Goal: Task Accomplishment & Management: Manage account settings

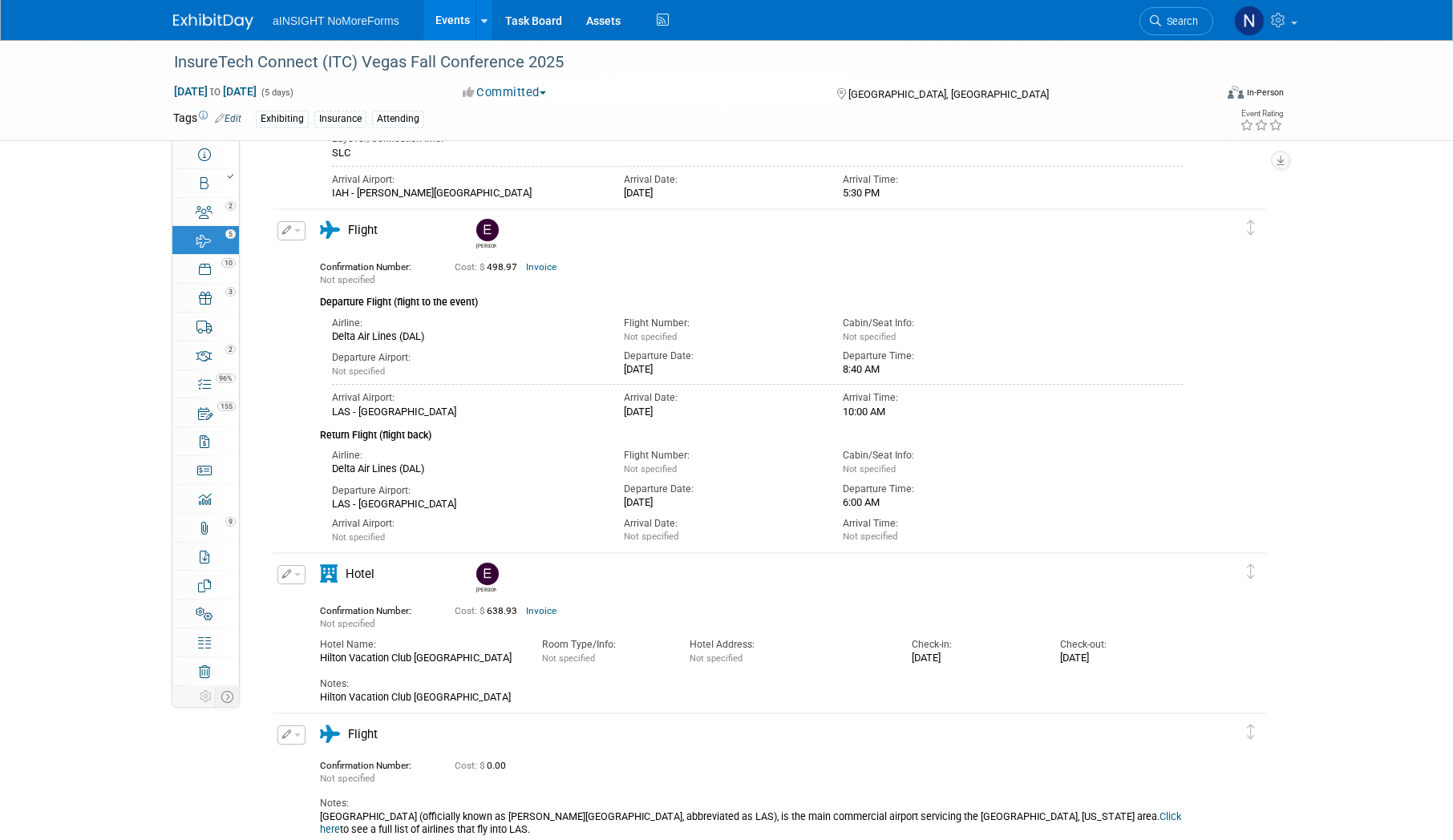
click at [444, 26] on link "Events" at bounding box center [453, 20] width 59 height 40
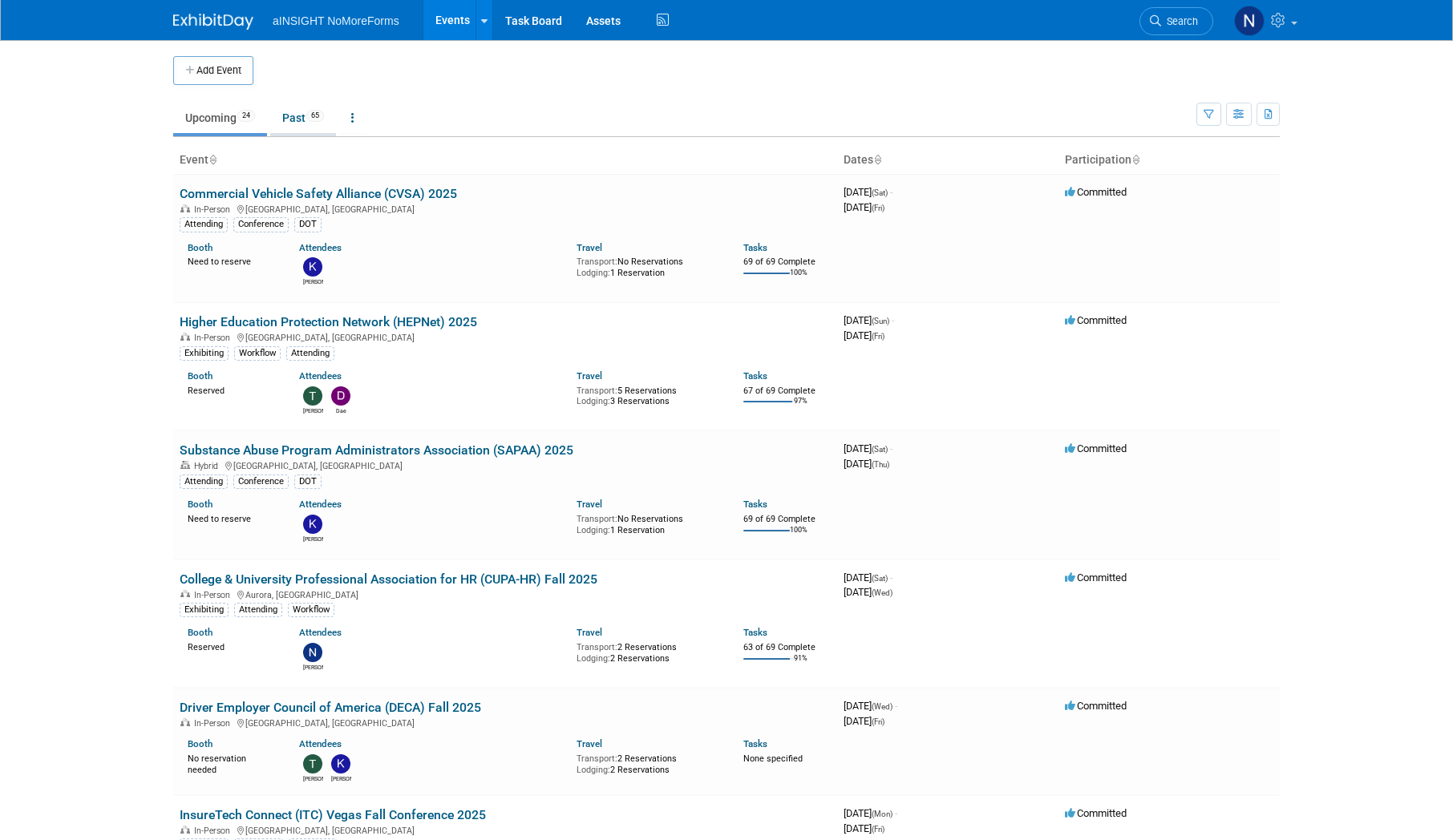
click at [319, 110] on span "65" at bounding box center [315, 116] width 18 height 12
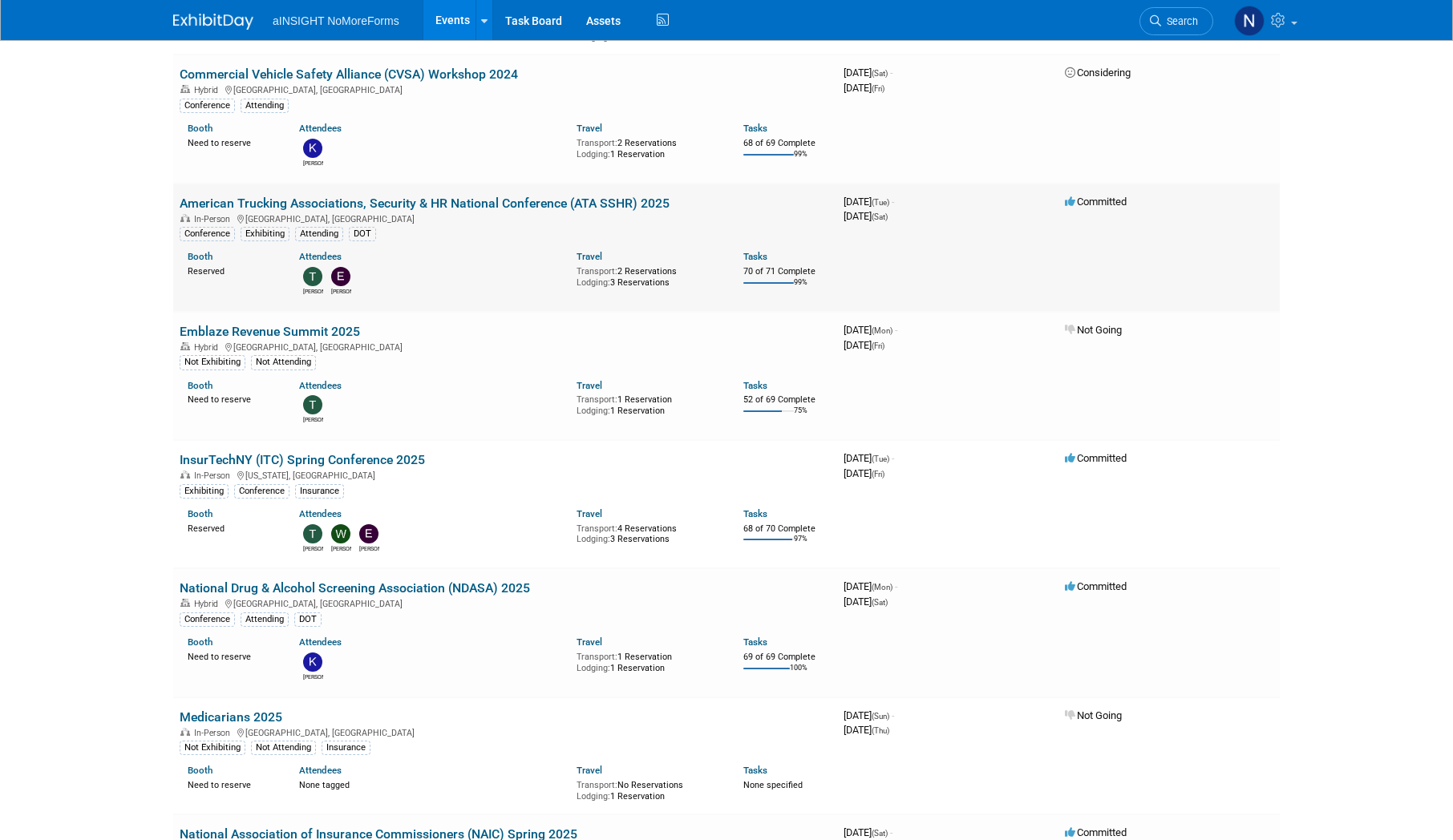
scroll to position [1123, 0]
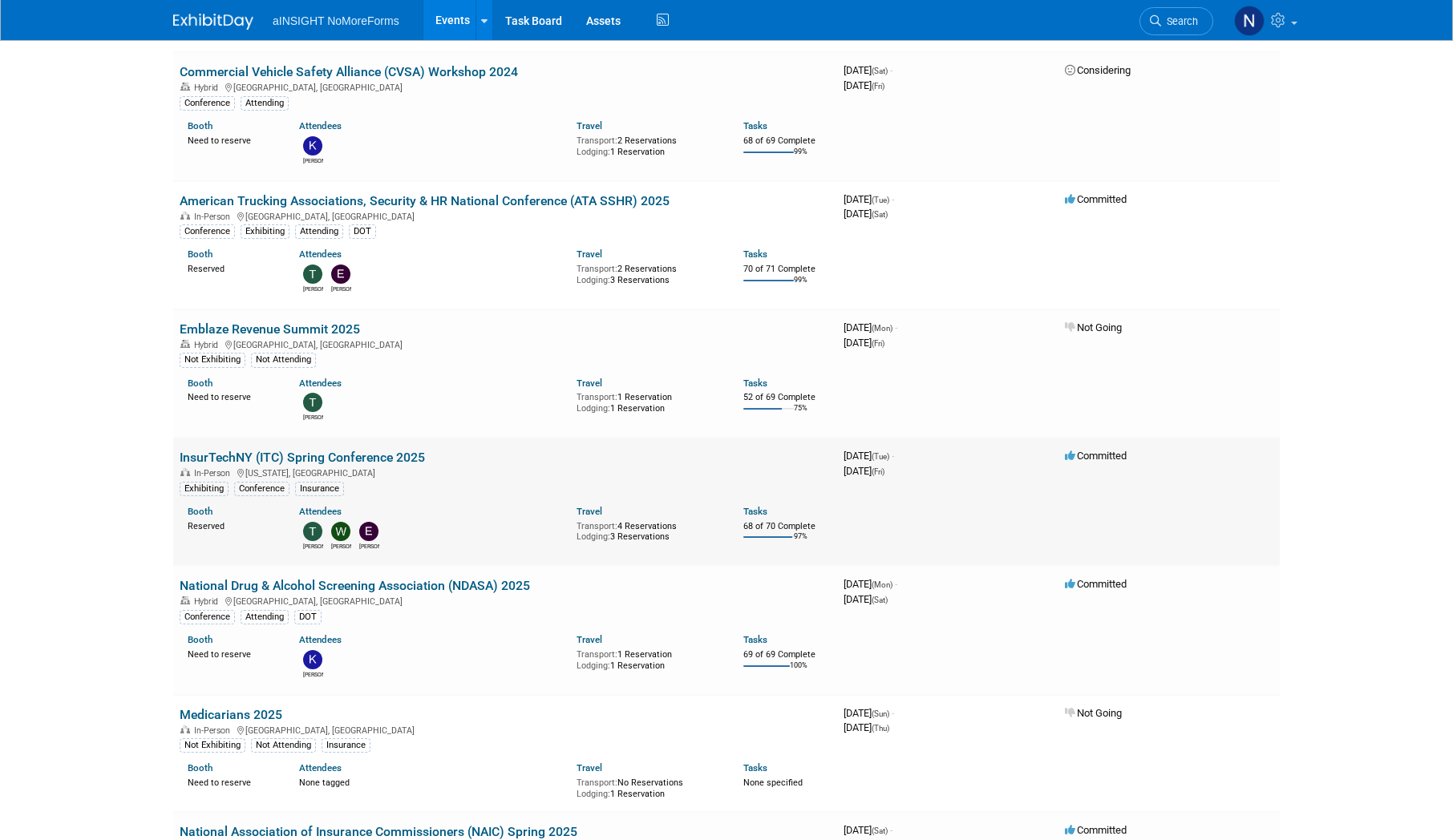
drag, startPoint x: 366, startPoint y: 432, endPoint x: 370, endPoint y: 451, distance: 19.4
click at [365, 436] on td "Emblaze Revenue Summit 2025 Hybrid Denver, CO Not Exhibiting Not Attending Boot…" at bounding box center [505, 374] width 664 height 128
click at [373, 454] on link "InsurTechNY (ITC) Spring Conference 2025" at bounding box center [302, 457] width 246 height 15
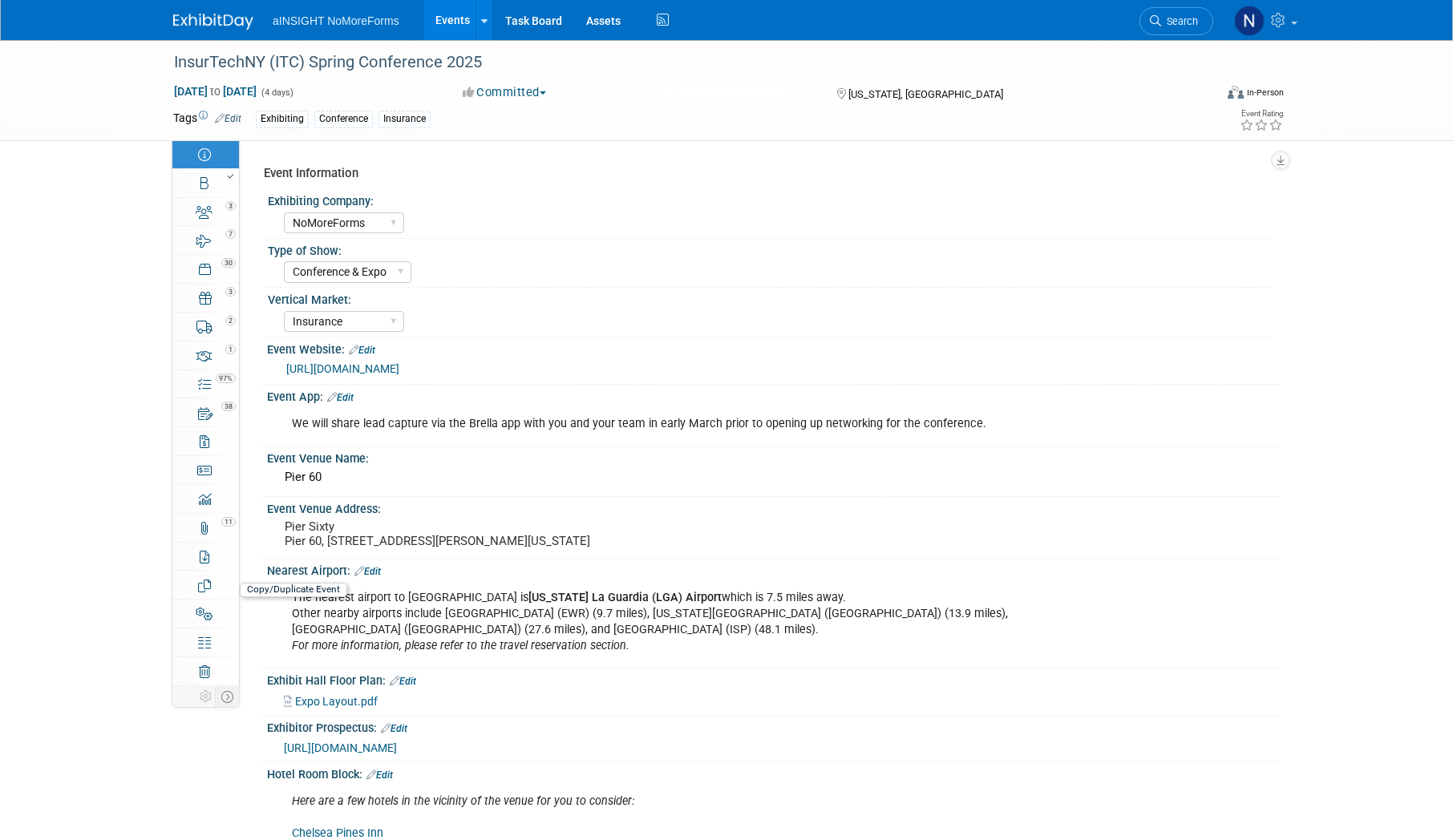
select select "NoMoreForms"
select select "Conference & Expo"
select select "Insurance"
select select "Full Access"
select select "Yes"
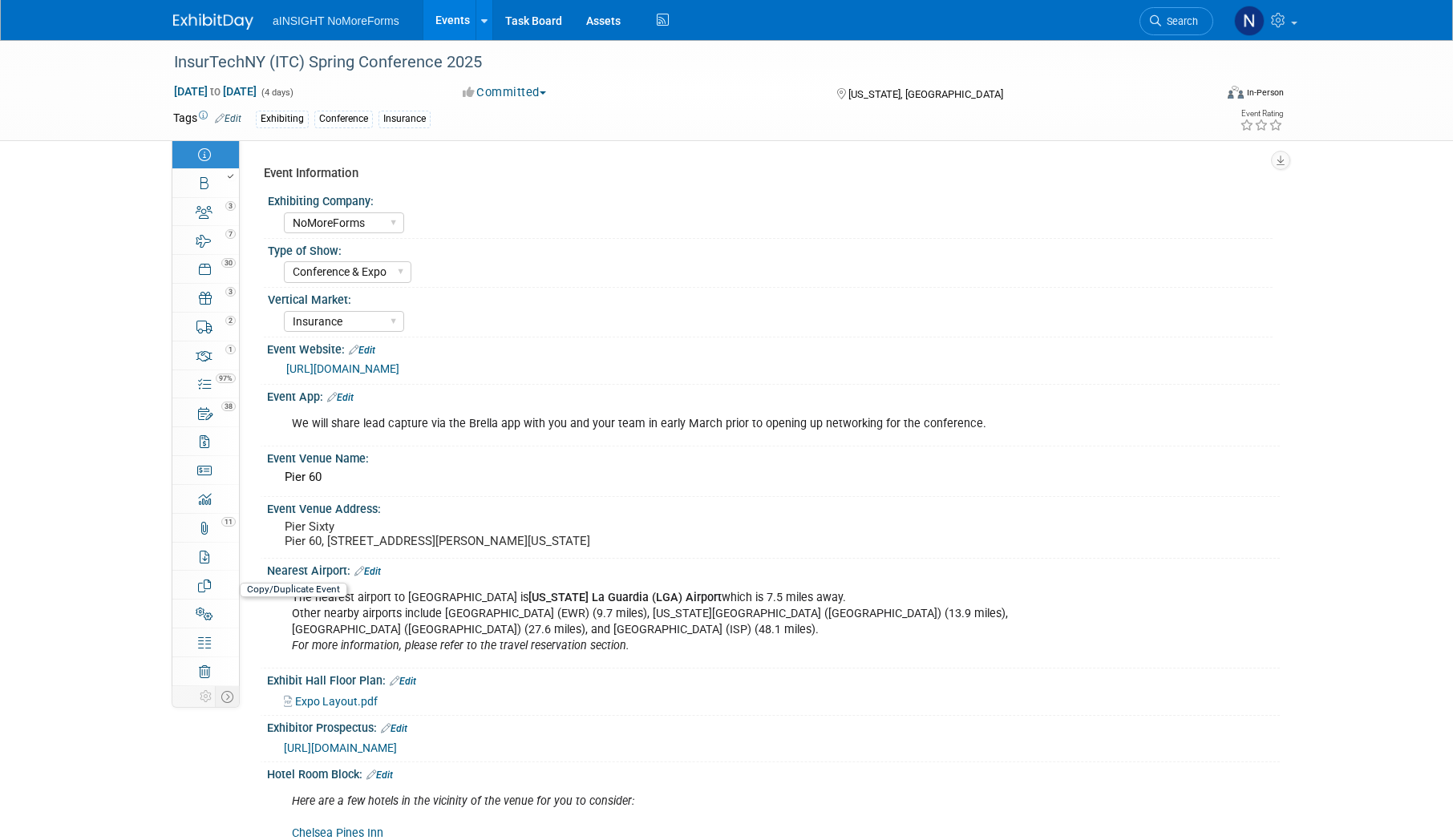
select select "No"
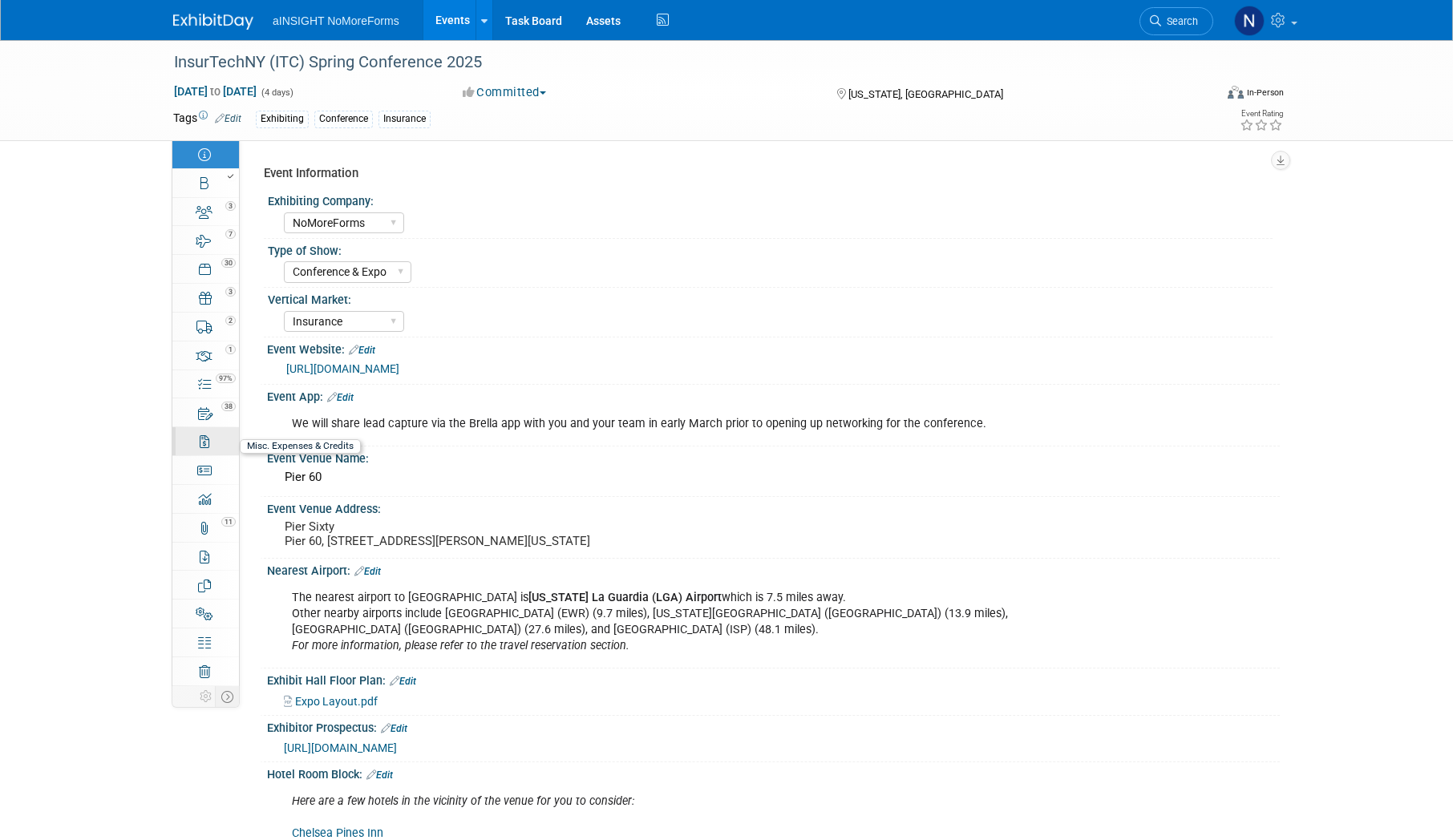
click at [210, 441] on link "0 Misc. Expenses & Credits 0" at bounding box center [205, 441] width 67 height 28
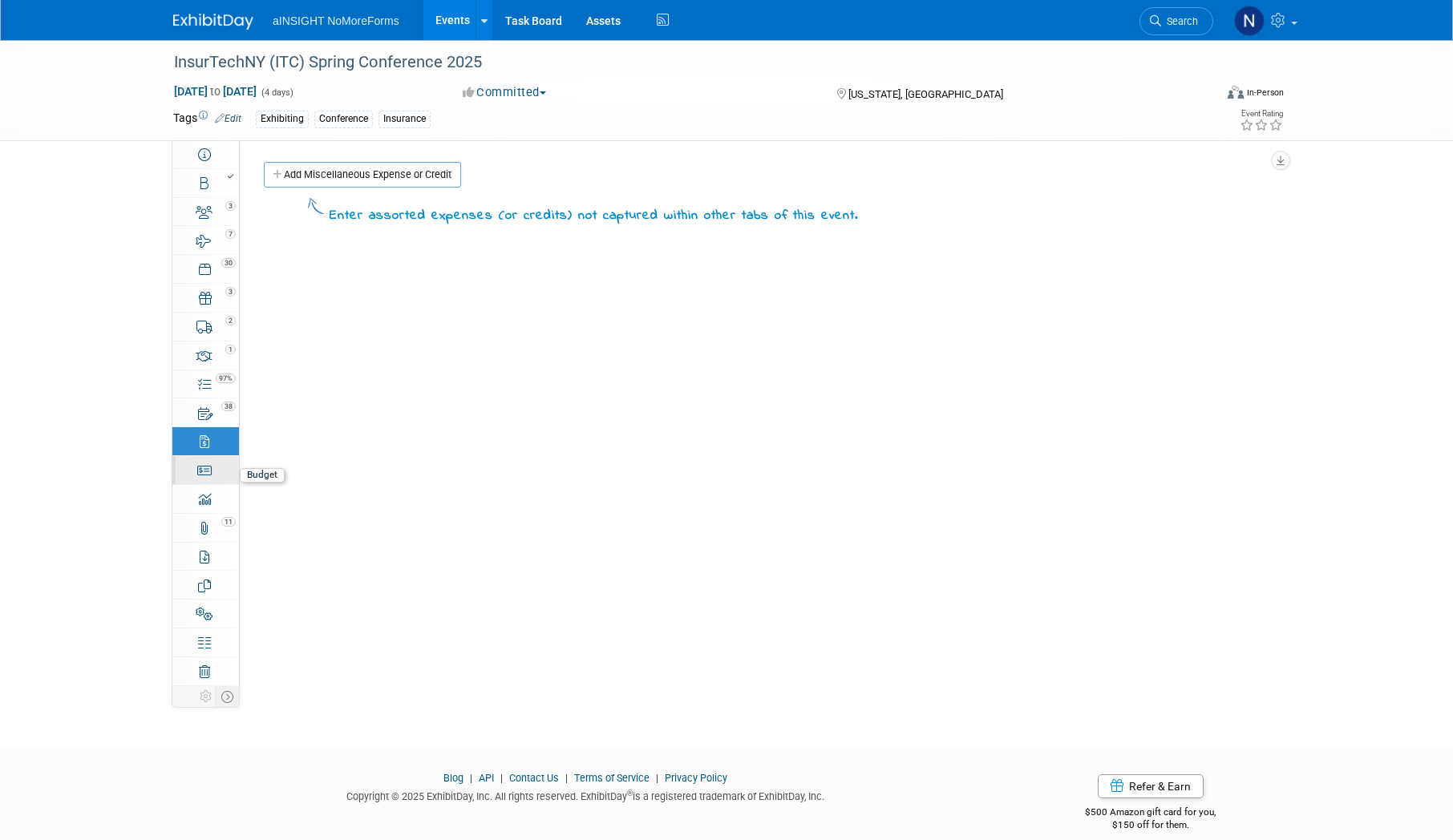
click at [206, 460] on link "Budget" at bounding box center [205, 470] width 67 height 28
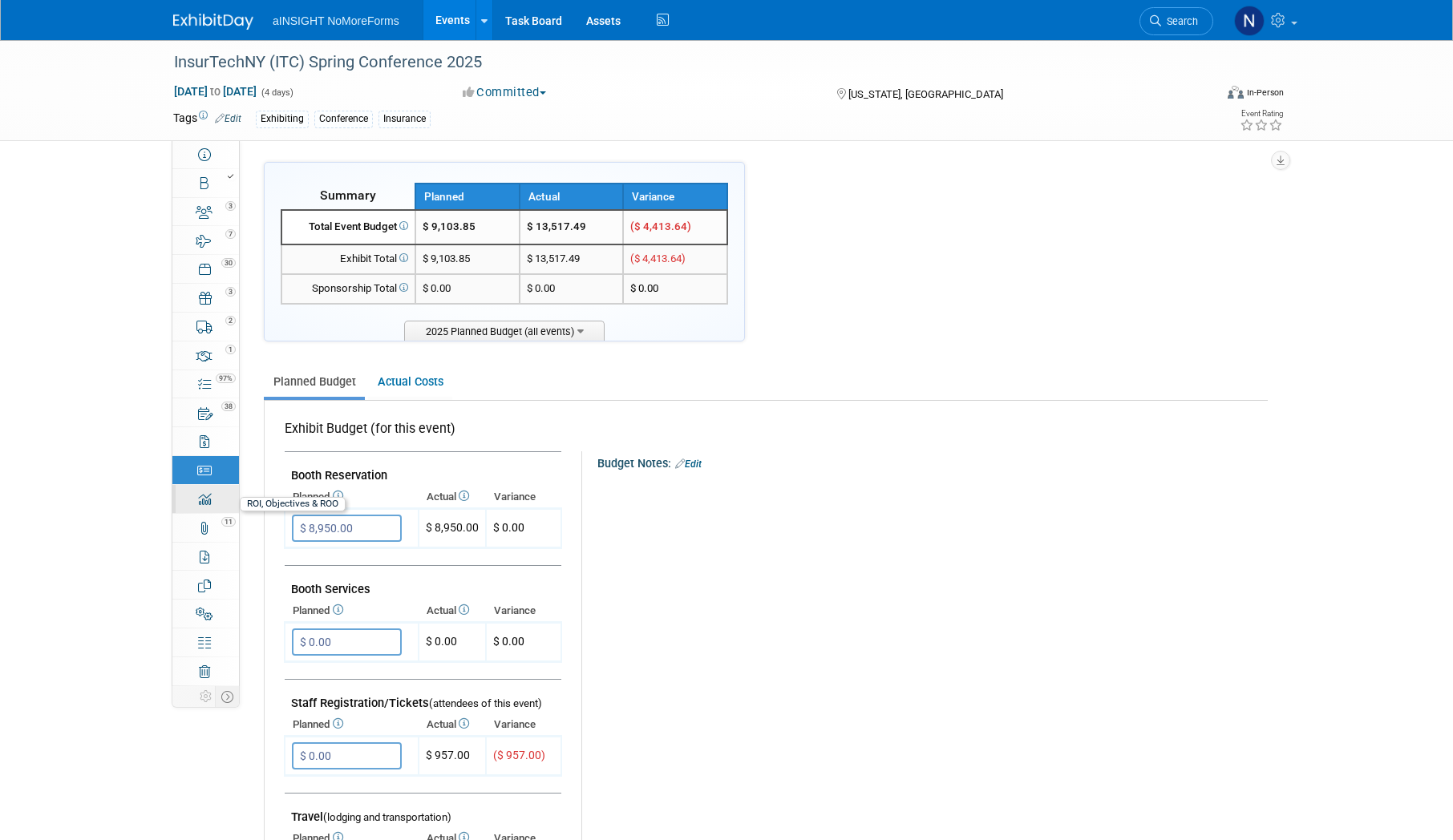
click at [206, 505] on icon at bounding box center [204, 499] width 13 height 13
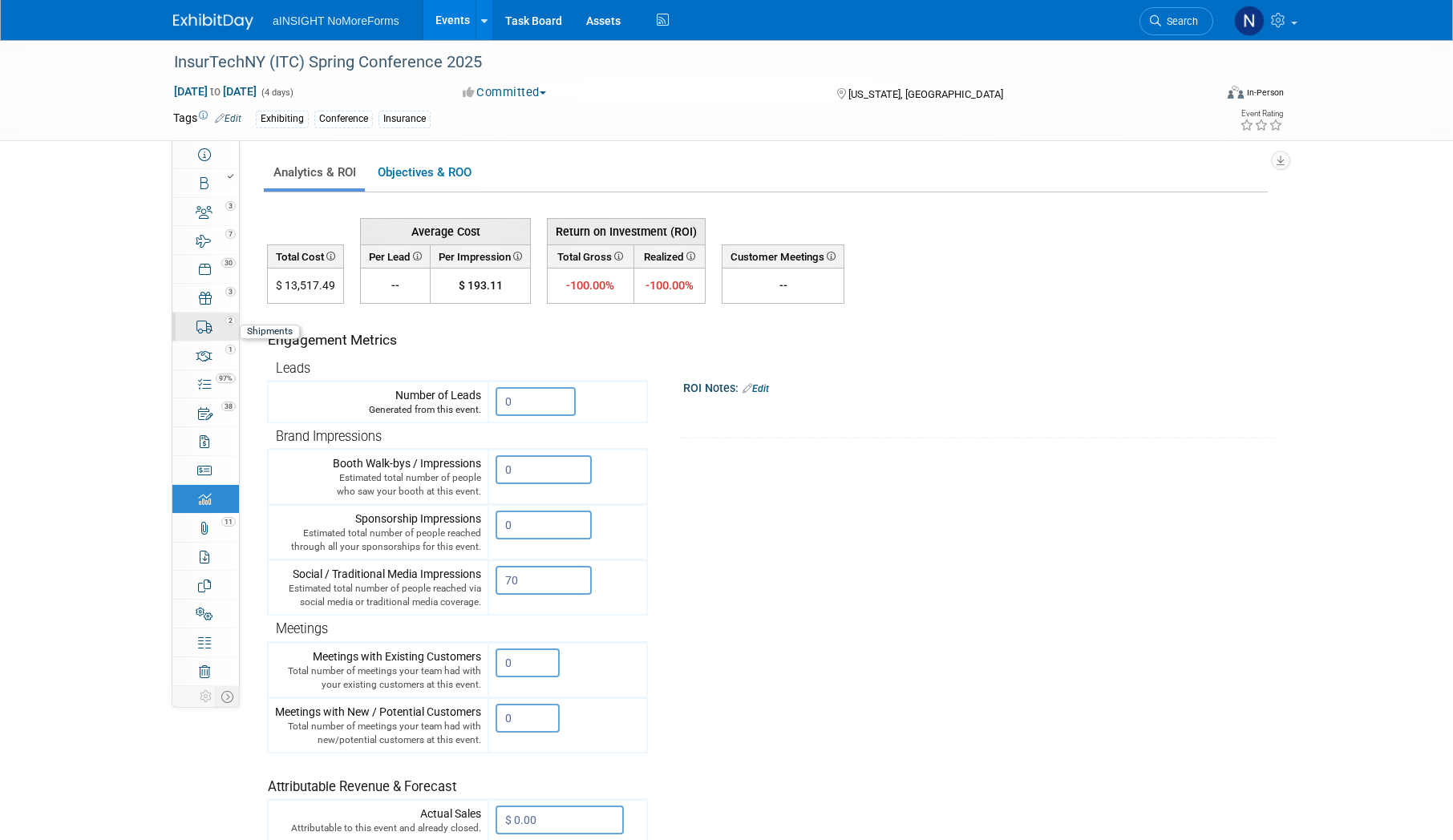
click at [221, 319] on div "2" at bounding box center [210, 319] width 55 height 11
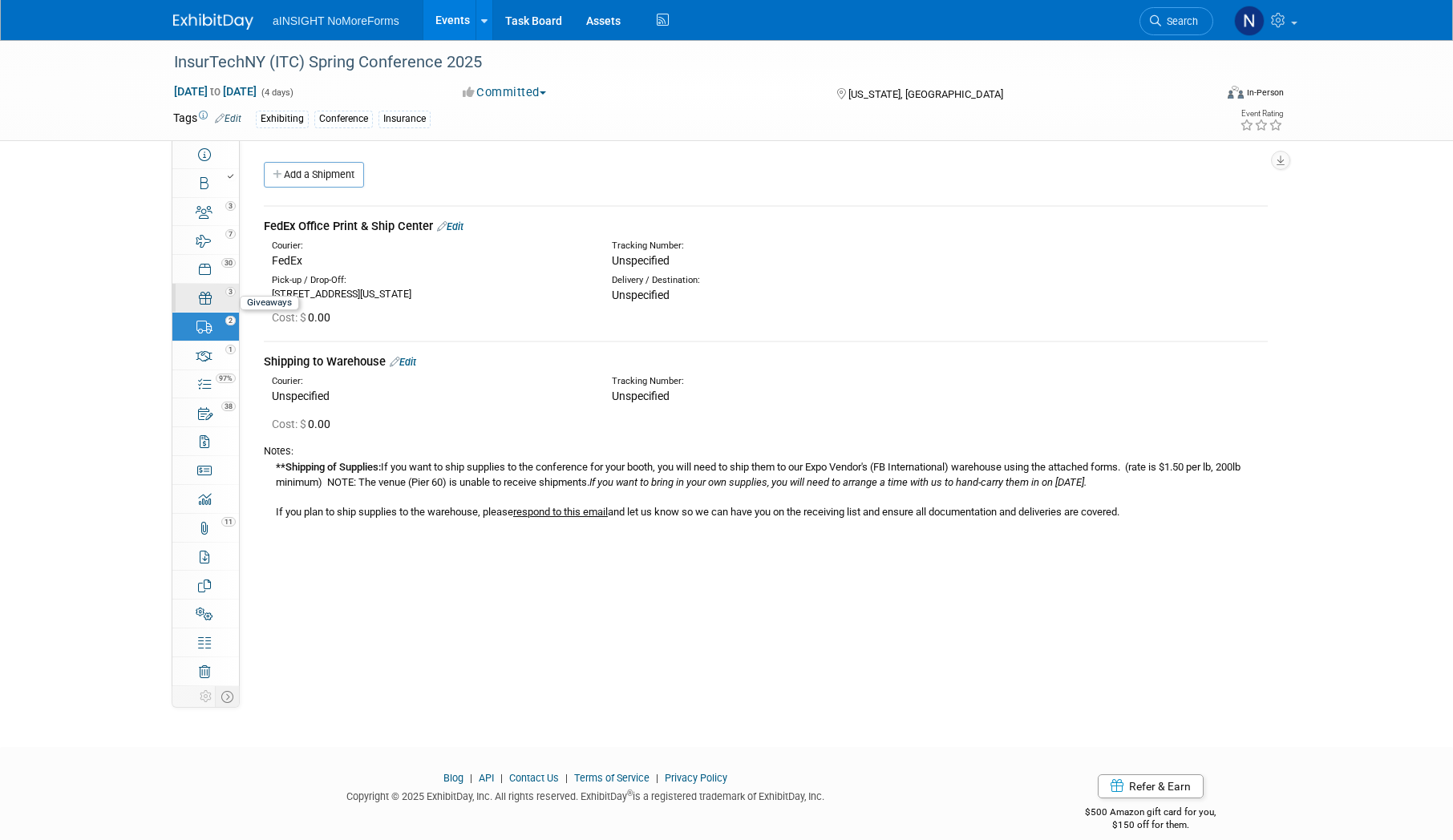
click at [224, 299] on link "3 Giveaways 3" at bounding box center [205, 297] width 67 height 28
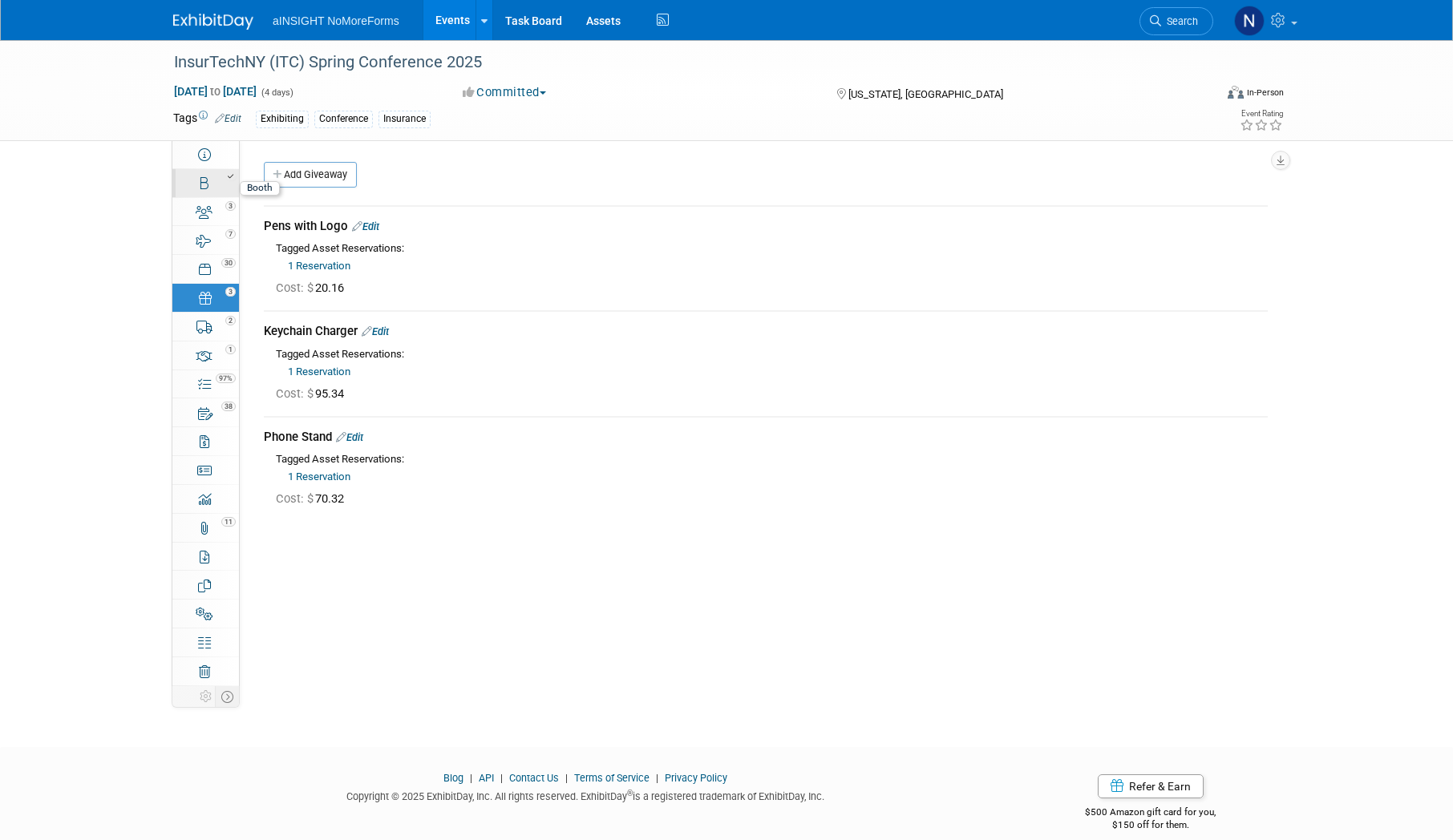
click at [221, 173] on div at bounding box center [210, 176] width 55 height 11
select select "NoMoreForms"
select select "Head of Sales"
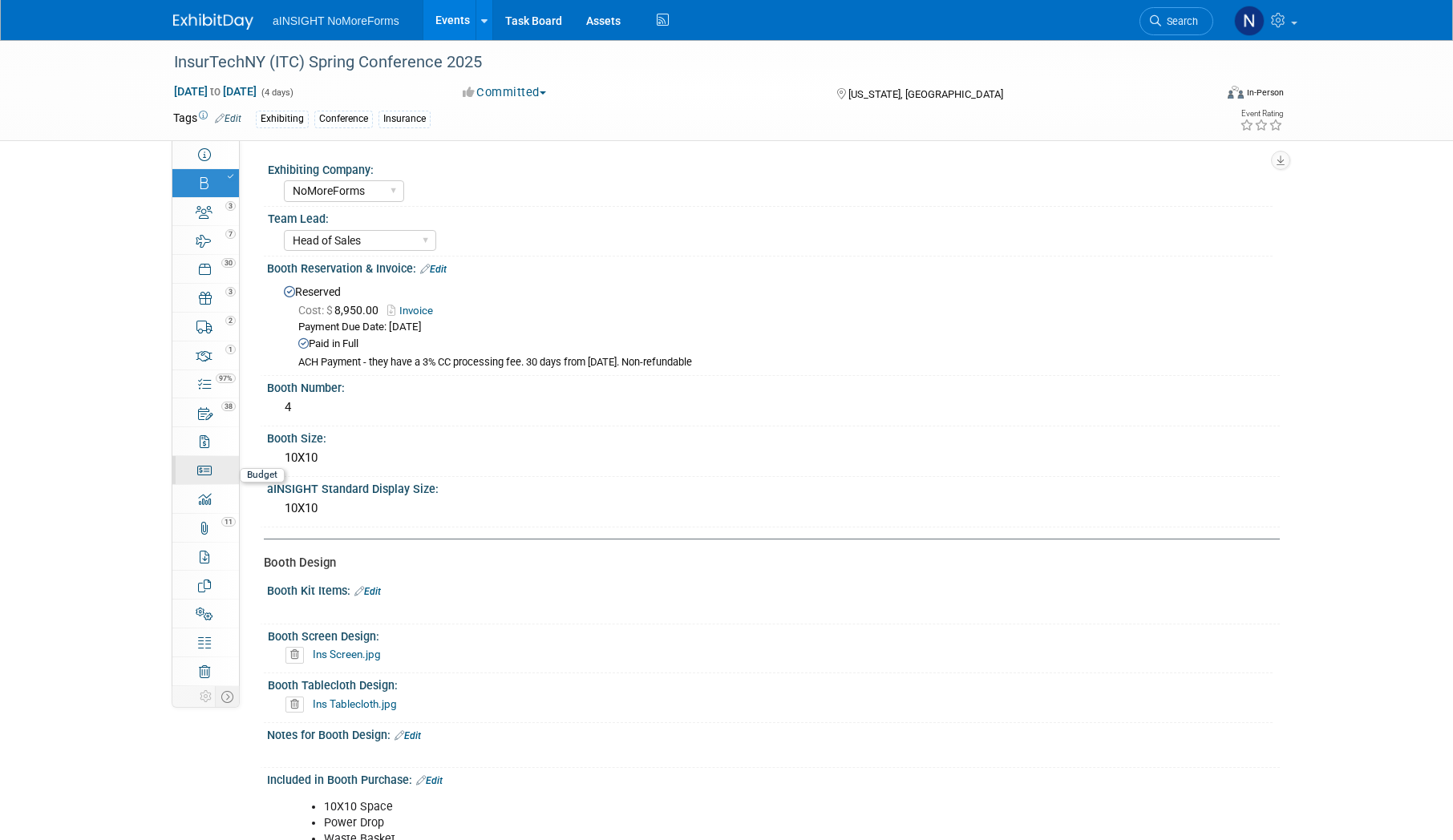
click at [207, 470] on icon at bounding box center [205, 471] width 15 height 13
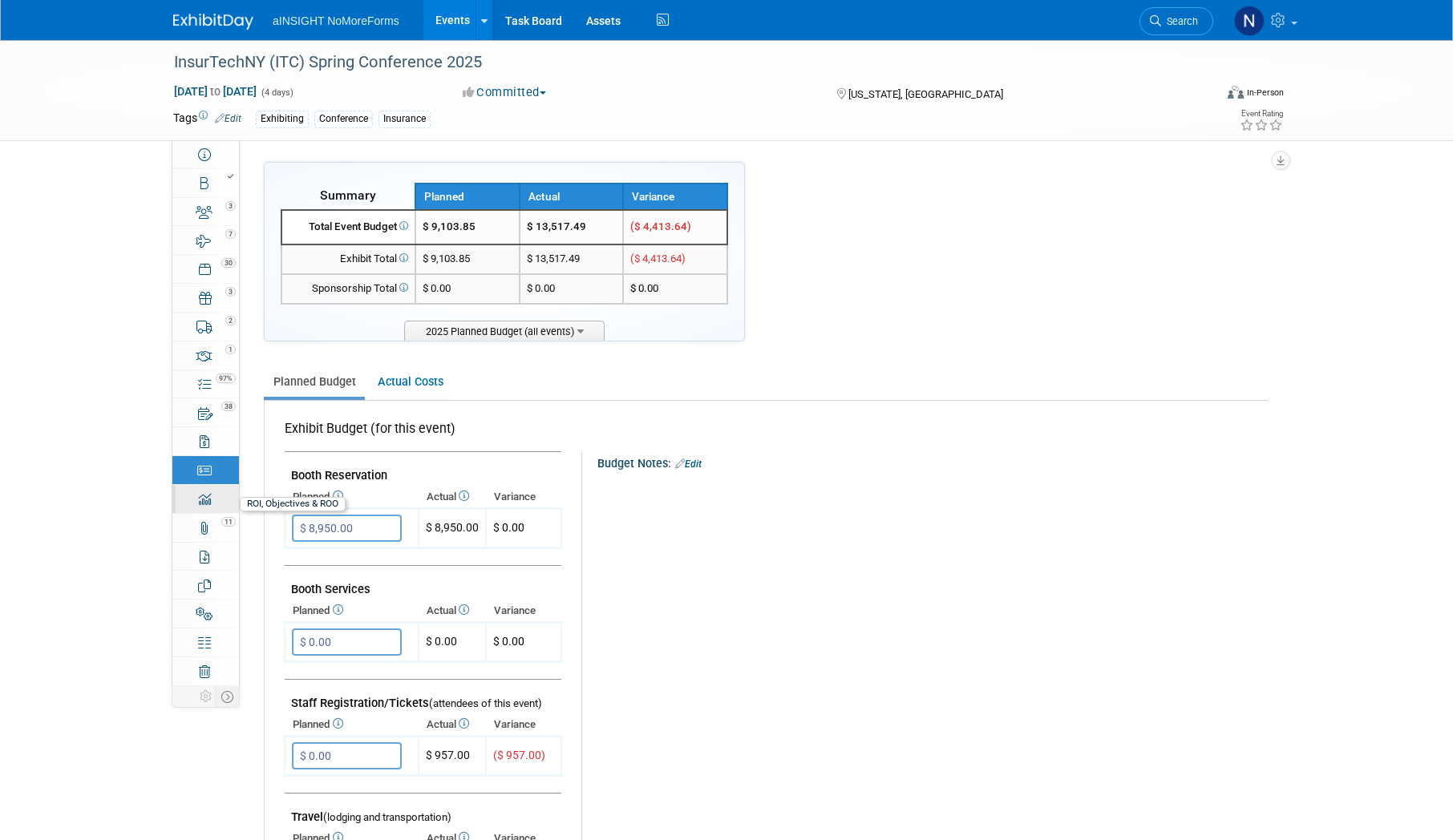
click at [208, 497] on div "0" at bounding box center [210, 492] width 55 height 11
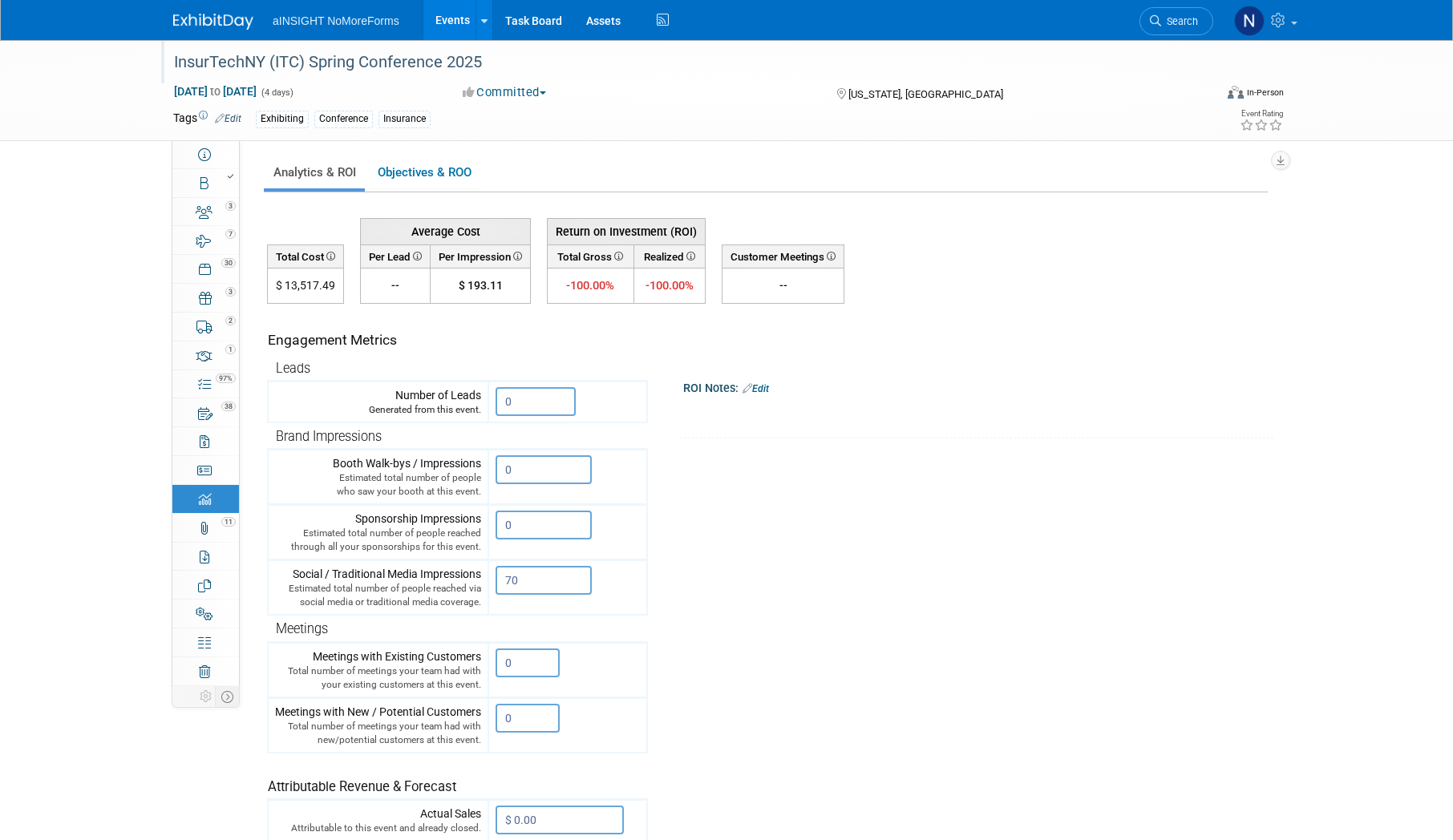
click at [283, 58] on div "InsurTechNY (ITC) Spring Conference 2025" at bounding box center [679, 62] width 1021 height 29
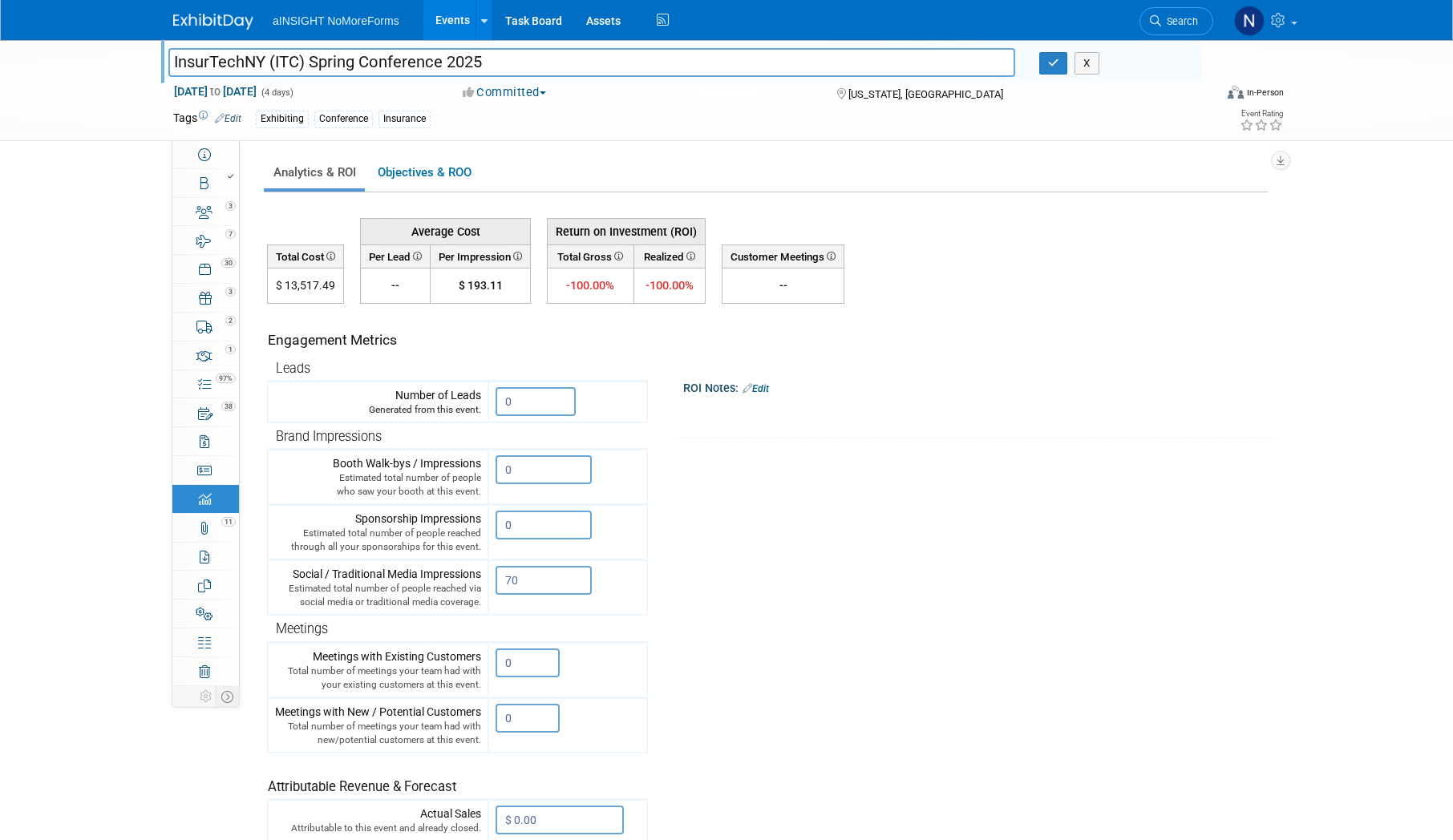
drag, startPoint x: 303, startPoint y: 61, endPoint x: 117, endPoint y: 52, distance: 186.2
click at [117, 52] on div "InsurTechNY (ITC) Spring Conference 2025 InsurTechNY (ITC) Spring Conference 20…" at bounding box center [726, 91] width 1453 height 101
click at [1051, 64] on icon "button" at bounding box center [1053, 63] width 11 height 10
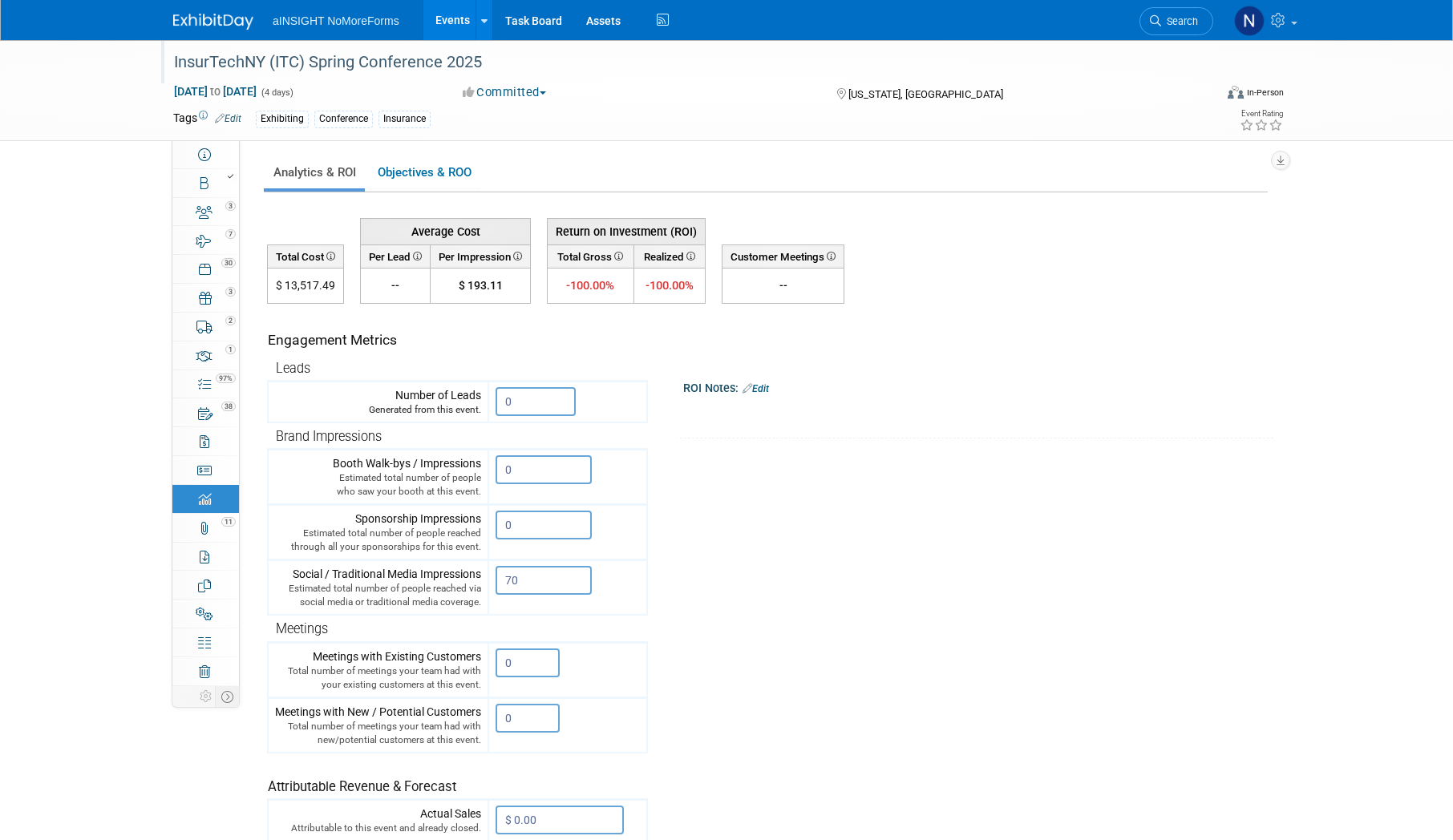
click at [1048, 397] on div "X" at bounding box center [976, 400] width 570 height 8
click at [466, 8] on link "Events" at bounding box center [453, 20] width 59 height 40
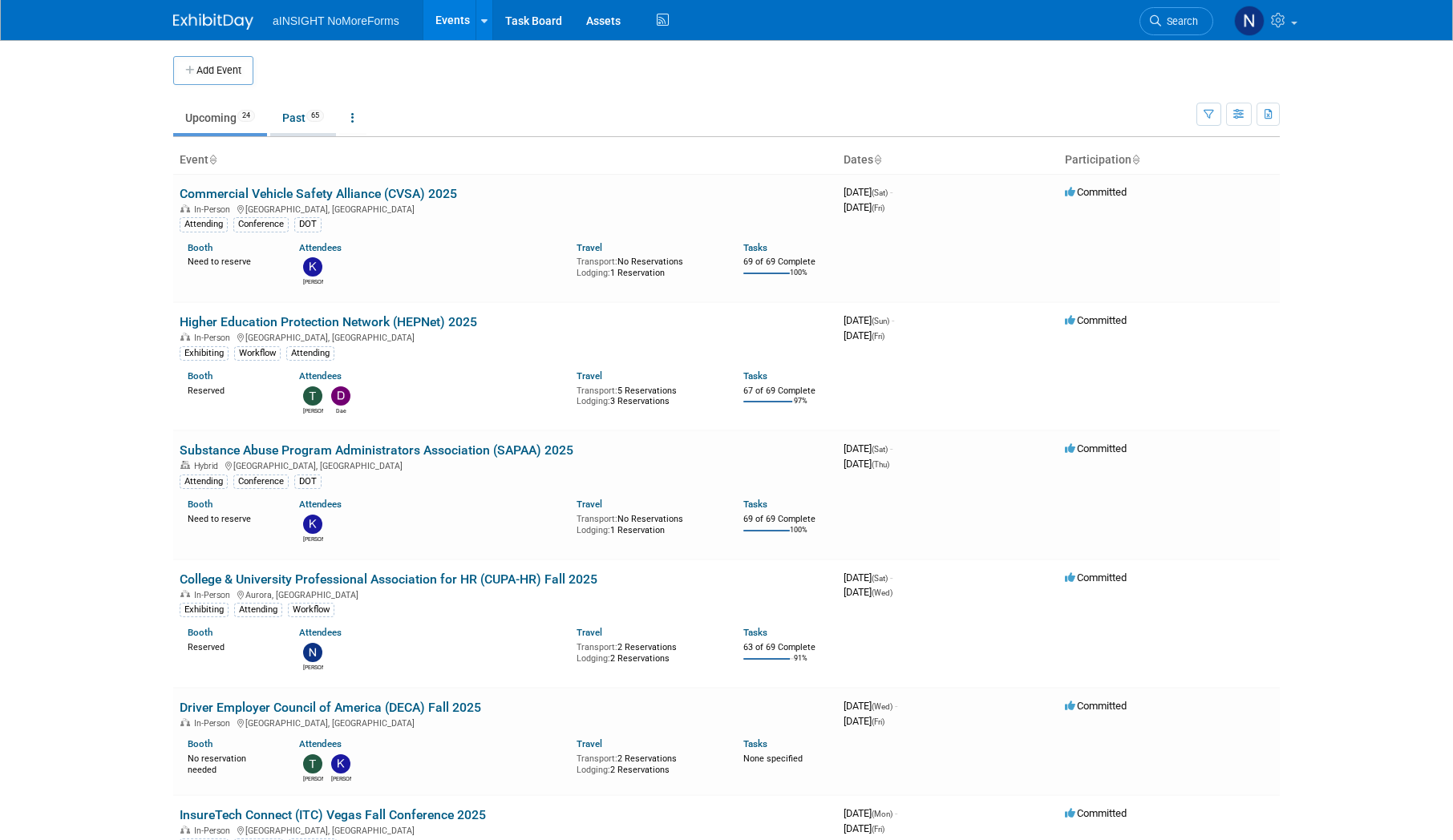
click at [317, 117] on span "65" at bounding box center [315, 116] width 18 height 12
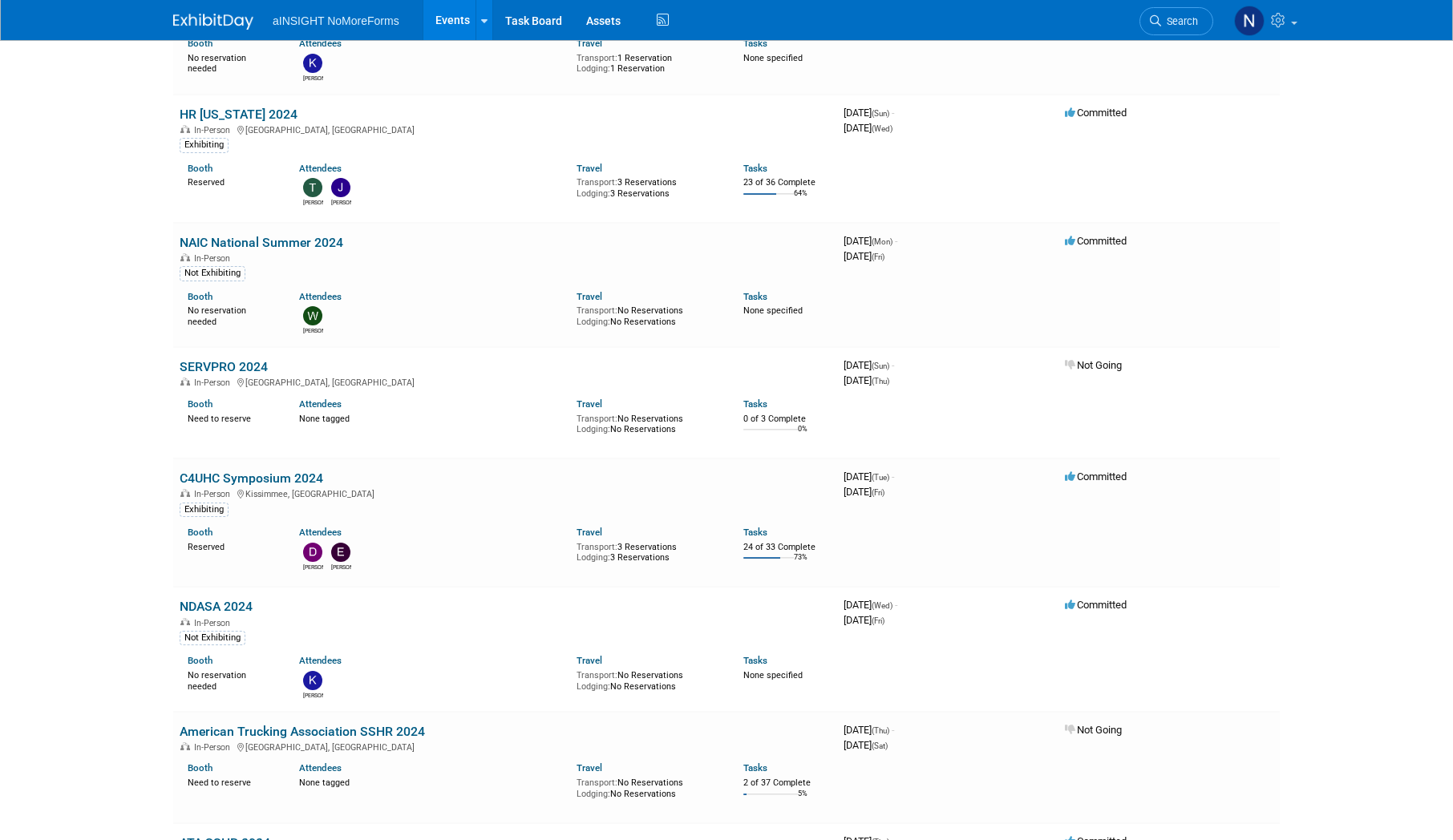
scroll to position [4170, 0]
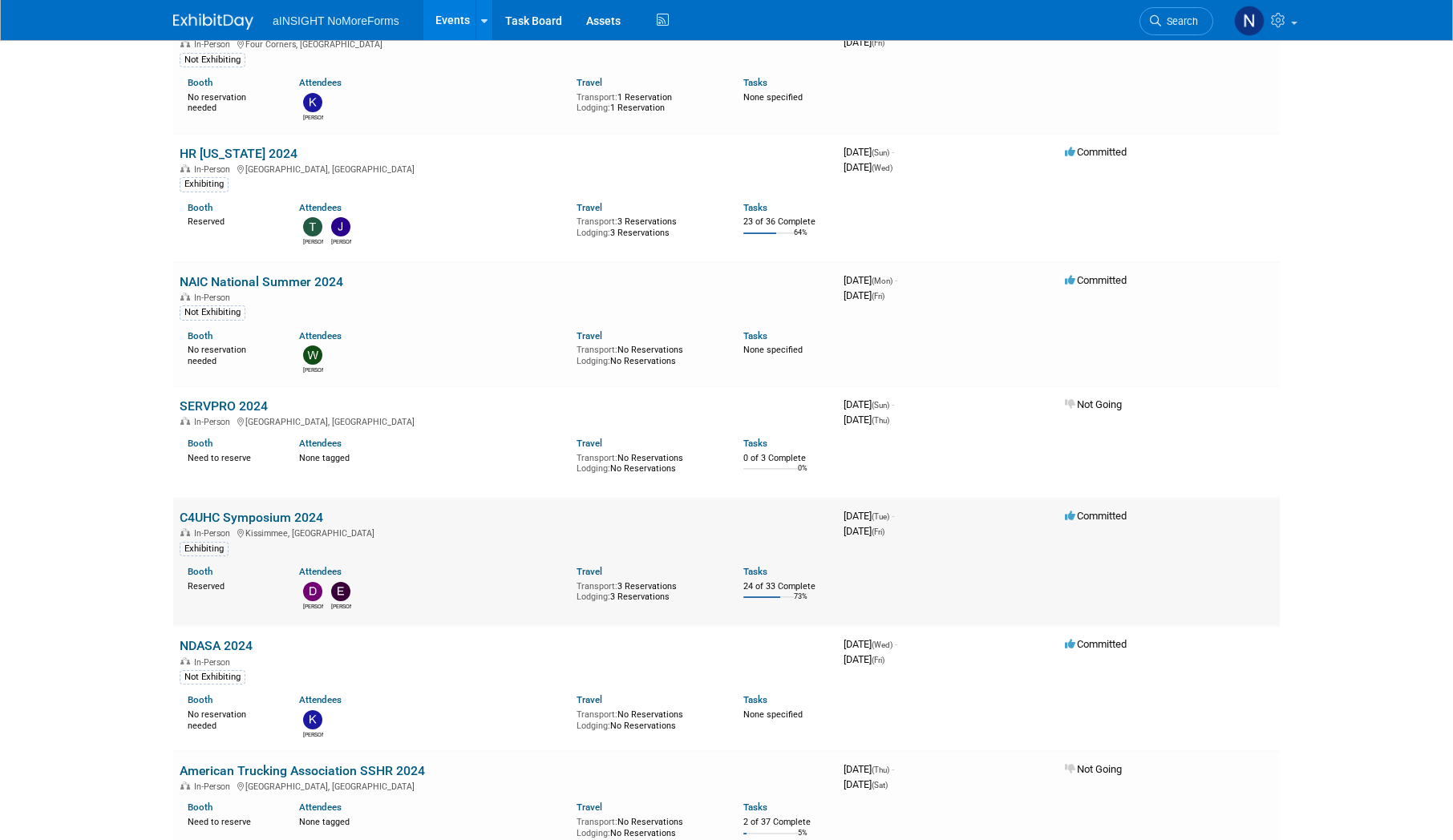
click at [277, 521] on link "C4UHC Symposium 2024" at bounding box center [251, 518] width 144 height 15
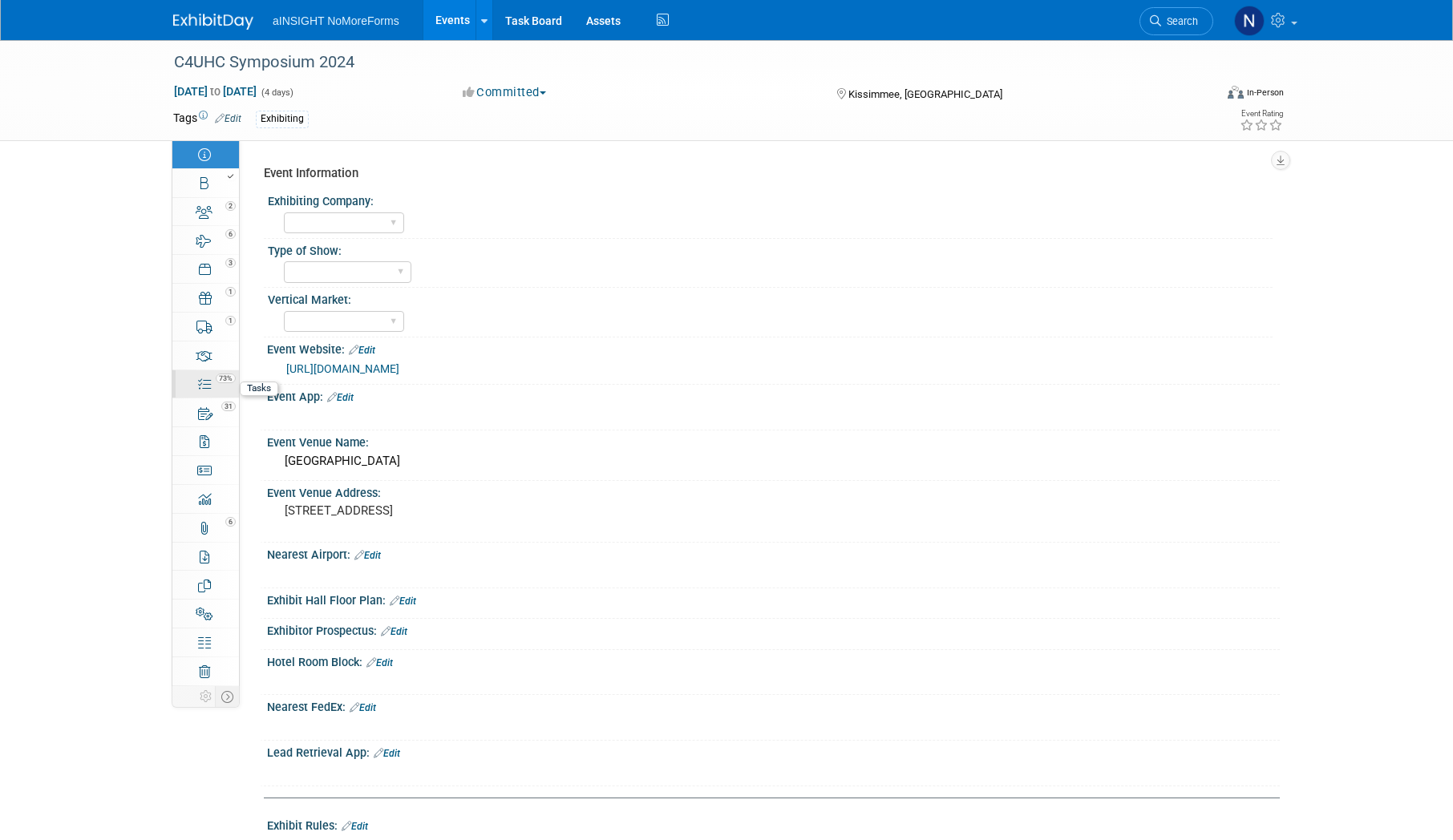
click at [210, 378] on div "73%" at bounding box center [215, 377] width 46 height 11
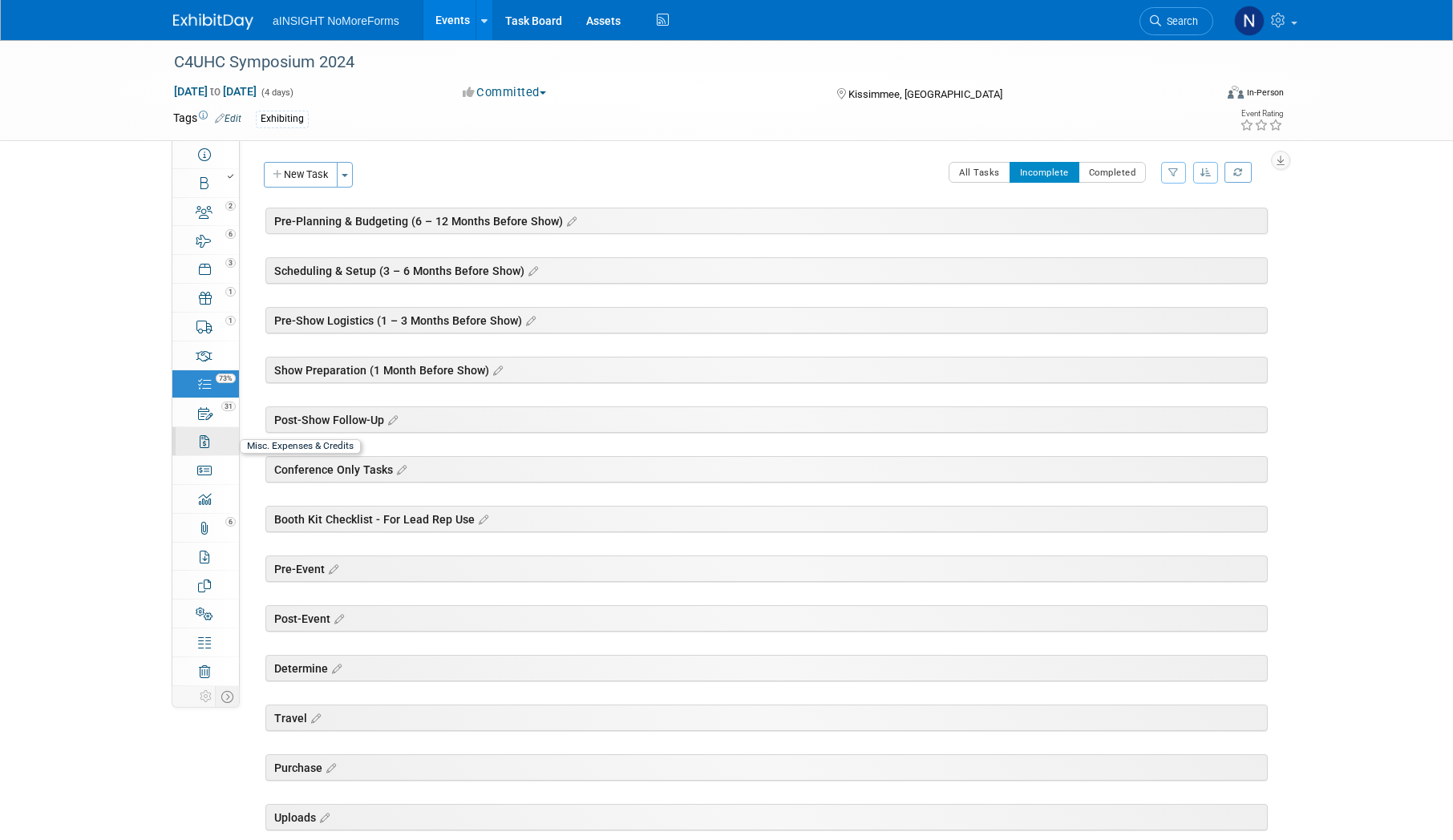
click at [207, 449] on link "0 Misc. Expenses & Credits 0" at bounding box center [205, 441] width 67 height 28
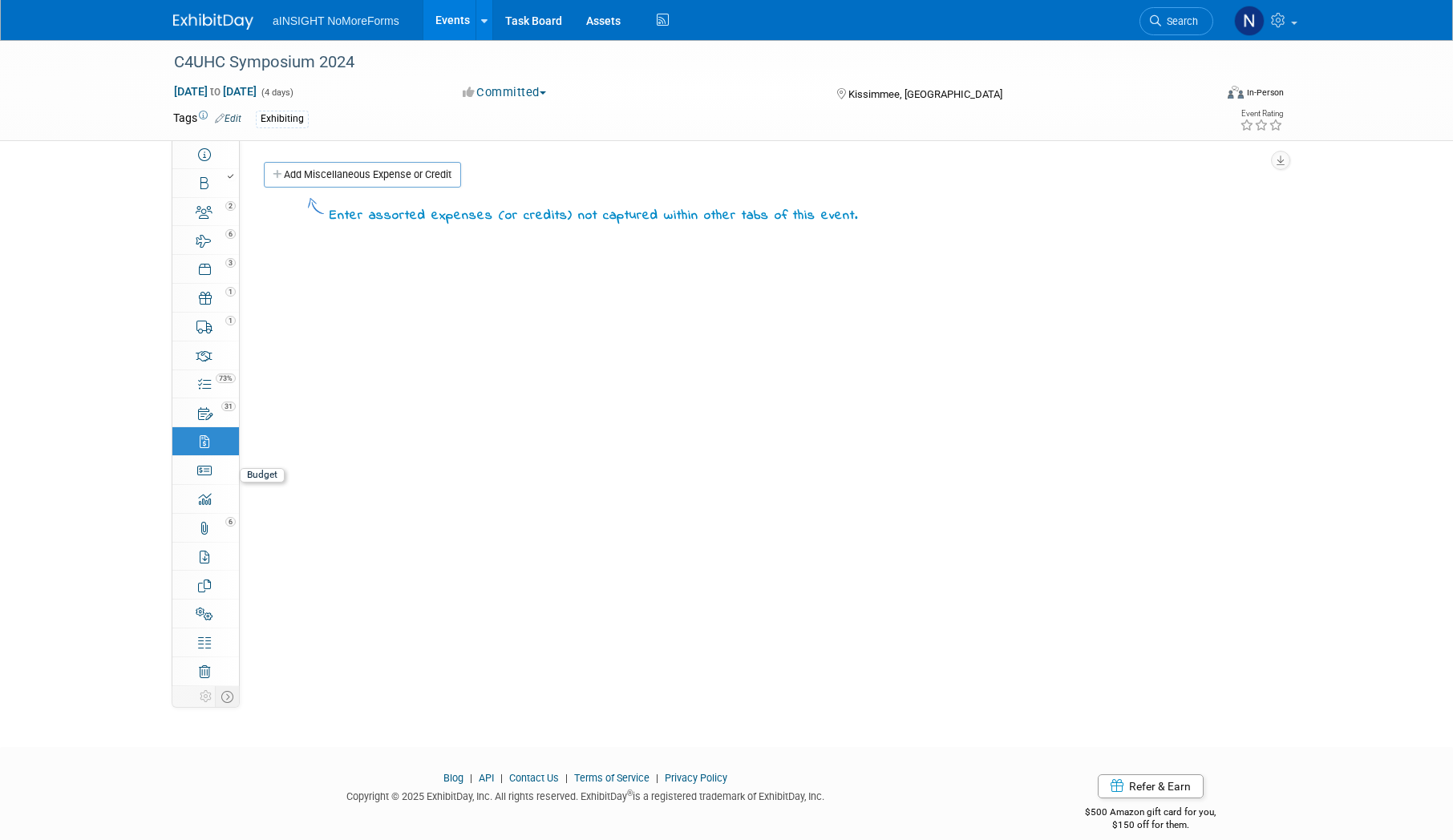
click at [205, 476] on body "aINSIGHT NoMoreForms Events Add Event Bulk Upload Events Shareable Event Boards…" at bounding box center [726, 420] width 1453 height 840
click at [192, 465] on link "Budget" at bounding box center [205, 470] width 67 height 28
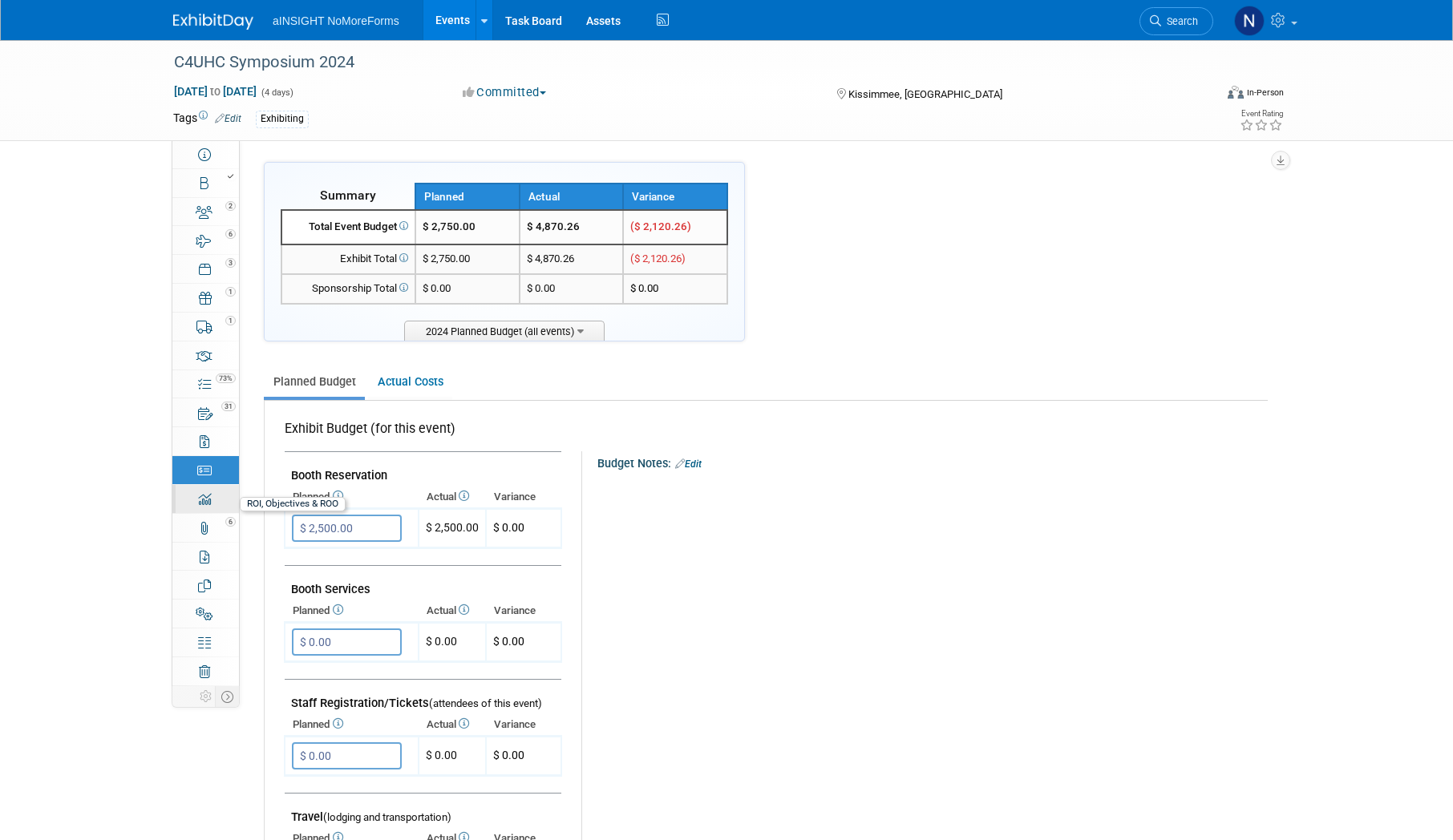
click at [198, 490] on div "0" at bounding box center [210, 492] width 55 height 11
